Goal: Transaction & Acquisition: Book appointment/travel/reservation

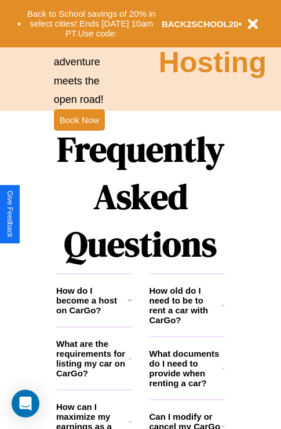
scroll to position [1402, 0]
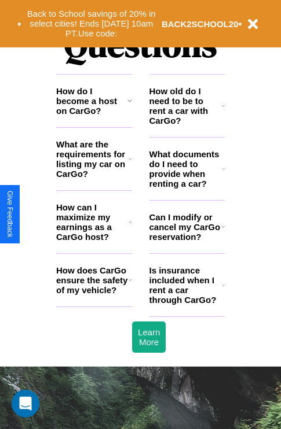
click at [186, 187] on h3 "What documents do I need to provide when renting a car?" at bounding box center [185, 168] width 73 height 39
click at [222, 231] on icon at bounding box center [222, 226] width 3 height 9
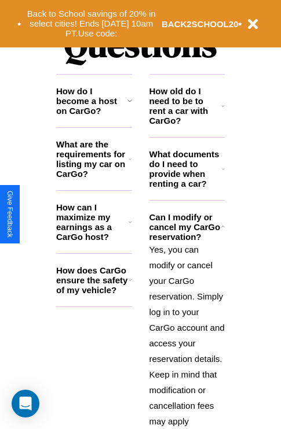
click at [223, 174] on icon at bounding box center [223, 168] width 3 height 9
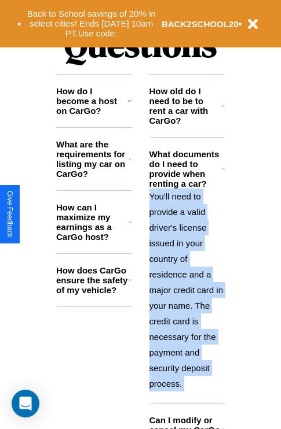
scroll to position [1746, 0]
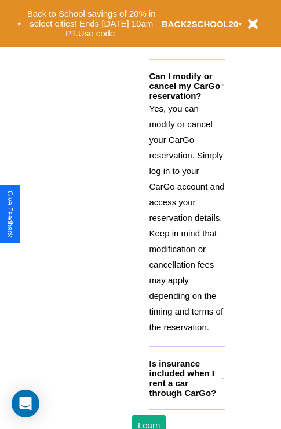
click at [186, 397] on h3 "Is insurance included when I rent a car through CarGo?" at bounding box center [185, 378] width 72 height 39
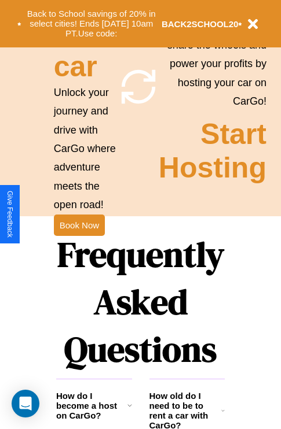
click at [129, 410] on icon at bounding box center [129, 405] width 5 height 9
click at [186, 418] on h3 "How old do I need to be to rent a car with CarGo?" at bounding box center [185, 410] width 72 height 39
click at [91, 24] on button "Back to School savings of 20% in select cities! Ends [DATE] 10am PT. Use code:" at bounding box center [91, 24] width 140 height 36
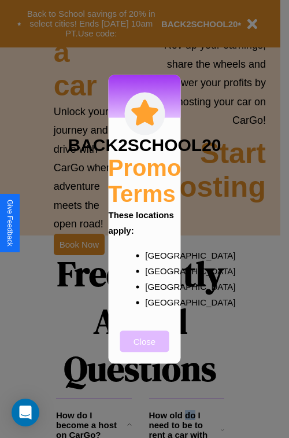
click at [145, 349] on button "Close" at bounding box center [144, 340] width 49 height 21
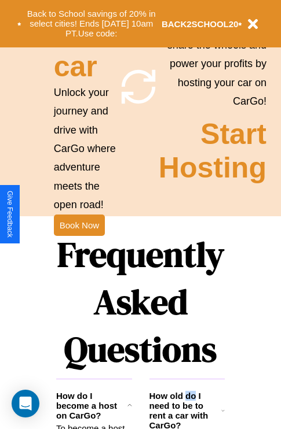
scroll to position [1127, 0]
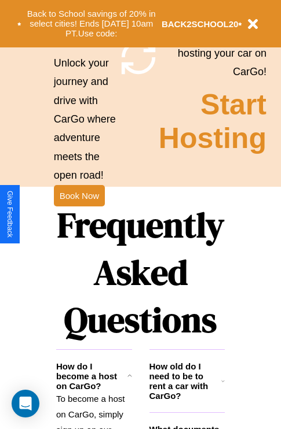
click at [79, 215] on h1 "Frequently Asked Questions" at bounding box center [140, 273] width 168 height 154
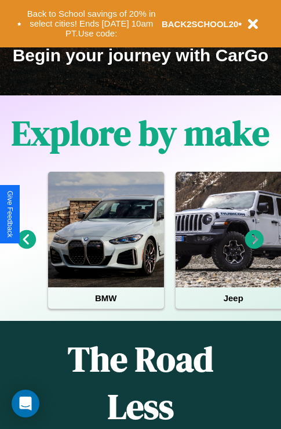
scroll to position [0, 43]
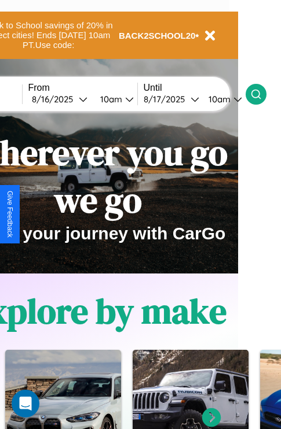
type input "*********"
click at [262, 94] on icon at bounding box center [256, 95] width 12 height 12
